Goal: Transaction & Acquisition: Download file/media

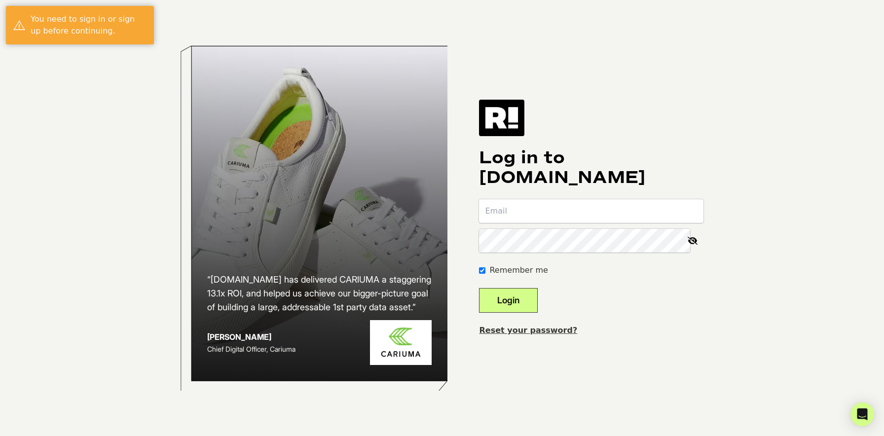
type input "[PERSON_NAME][EMAIL_ADDRESS][DOMAIN_NAME]"
click at [520, 297] on button "Login" at bounding box center [508, 300] width 59 height 25
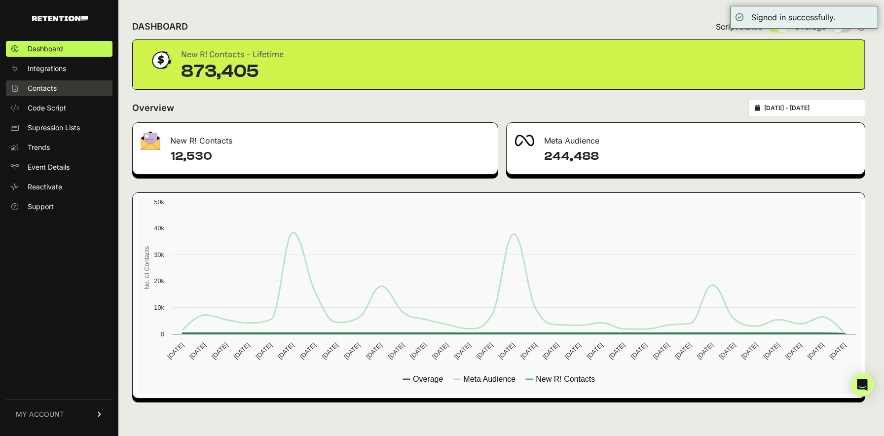
click at [50, 88] on span "Contacts" at bounding box center [42, 88] width 29 height 10
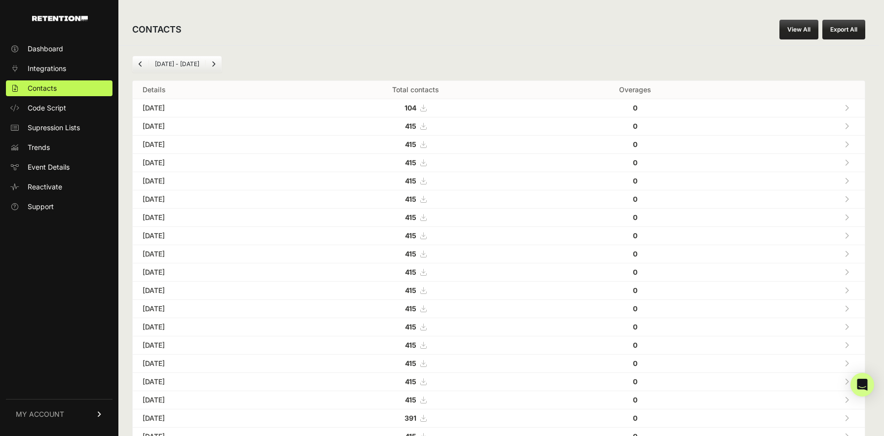
click at [426, 235] on icon at bounding box center [423, 235] width 6 height 7
click at [426, 219] on icon at bounding box center [423, 217] width 6 height 7
click at [426, 199] on icon at bounding box center [423, 199] width 6 height 7
click at [426, 181] on icon at bounding box center [423, 181] width 6 height 7
click at [426, 165] on icon at bounding box center [423, 162] width 6 height 7
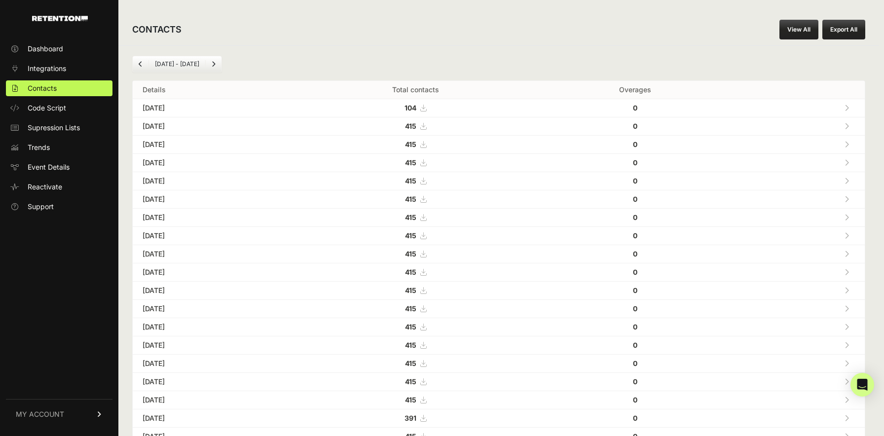
click at [426, 144] on icon at bounding box center [423, 144] width 6 height 7
click at [426, 127] on icon at bounding box center [423, 126] width 6 height 7
